Goal: Transaction & Acquisition: Purchase product/service

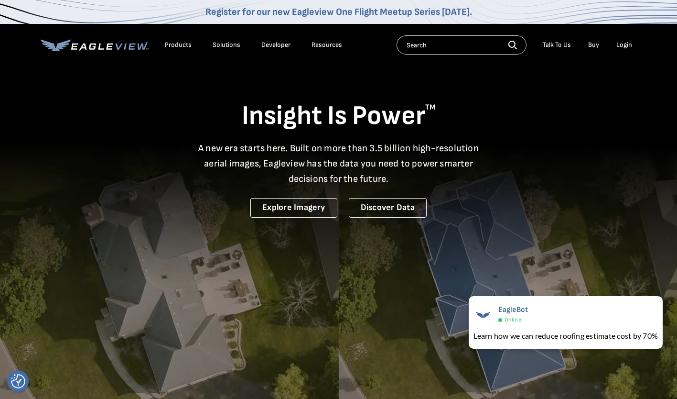
click at [621, 45] on div "Login" at bounding box center [625, 45] width 16 height 9
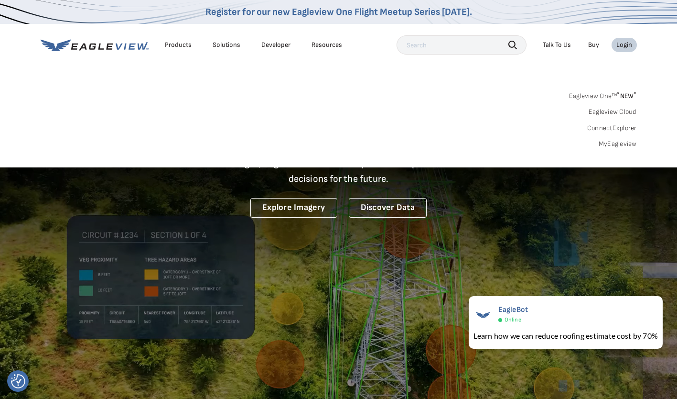
click at [617, 143] on link "MyEagleview" at bounding box center [618, 144] width 38 height 9
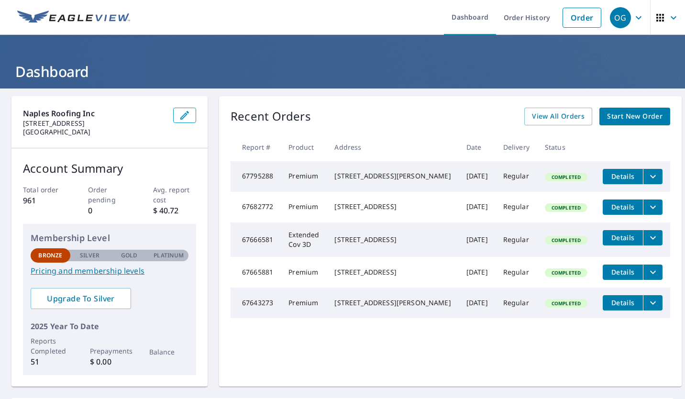
click at [570, 13] on link "Order" at bounding box center [581, 18] width 39 height 20
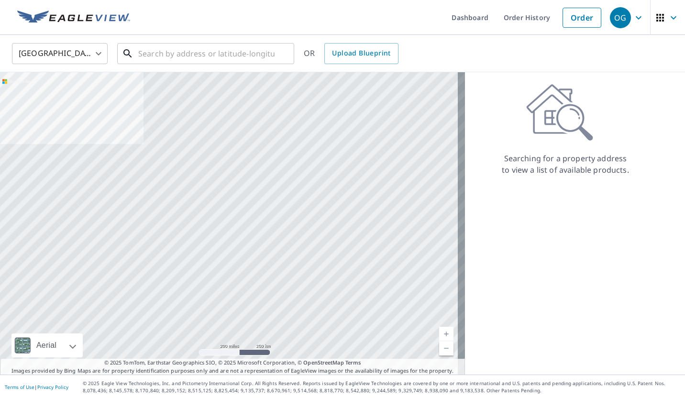
click at [202, 58] on input "text" at bounding box center [206, 53] width 136 height 27
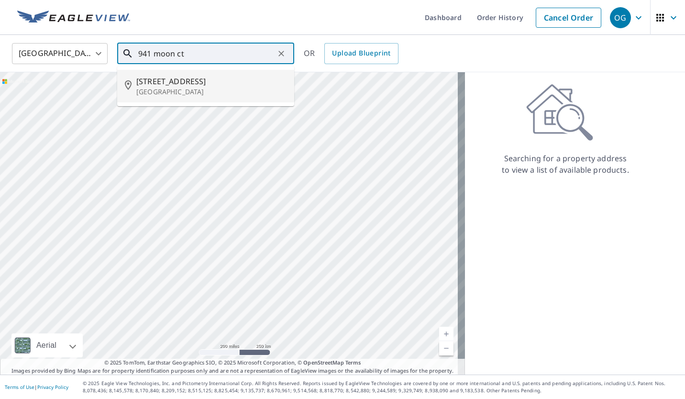
click at [202, 81] on span "941 Moon Ct" at bounding box center [211, 81] width 150 height 11
type input "941 Moon Ct Marco Island, FL 34145"
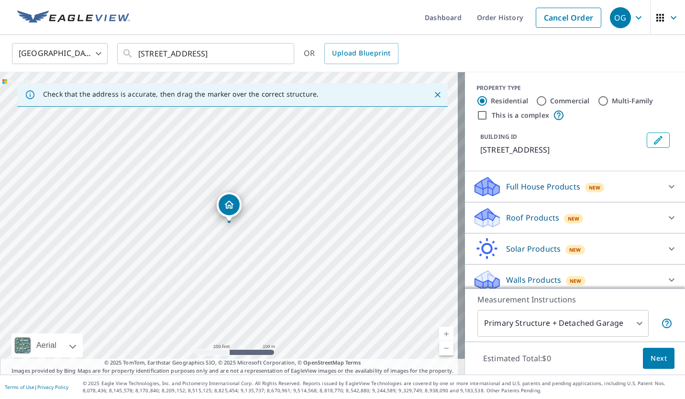
click at [532, 226] on div "Roof Products New" at bounding box center [565, 218] width 187 height 22
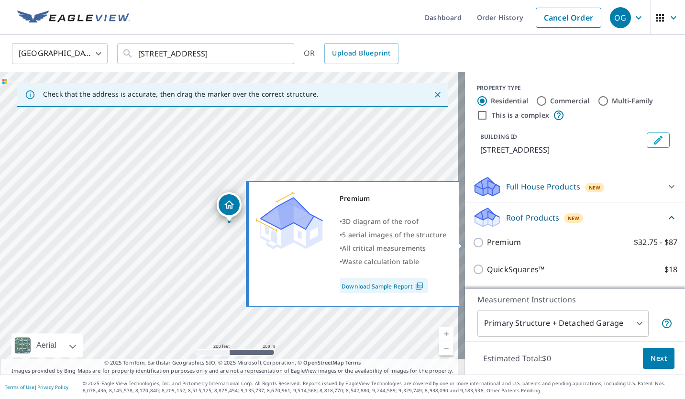
click at [506, 245] on p "Premium" at bounding box center [504, 242] width 34 height 12
click at [487, 245] on input "Premium $32.75 - $87" at bounding box center [479, 242] width 14 height 11
checkbox input "true"
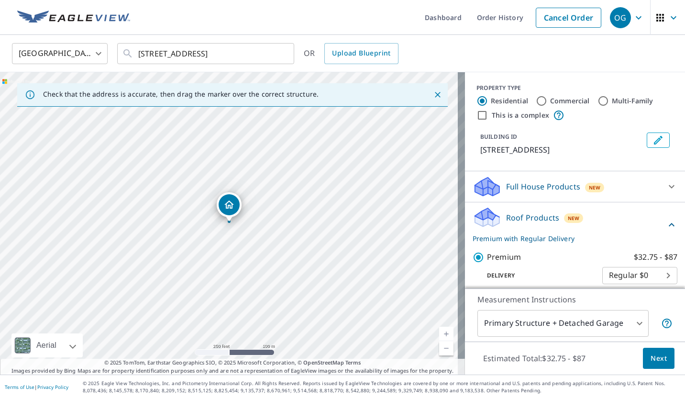
click at [657, 354] on span "Next" at bounding box center [658, 358] width 16 height 12
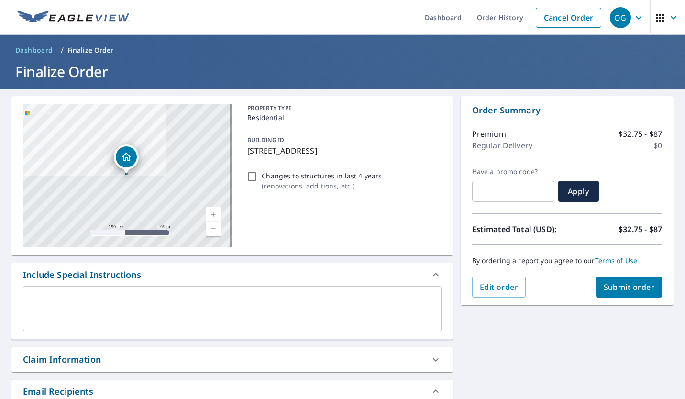
click at [637, 294] on button "Submit order" at bounding box center [629, 286] width 66 height 21
